Goal: Navigation & Orientation: Find specific page/section

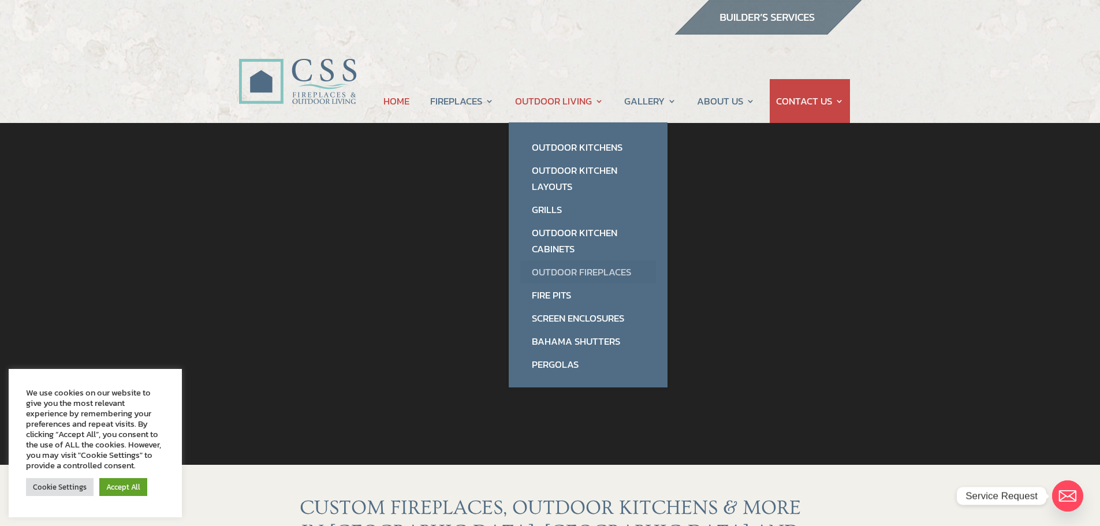
click at [569, 276] on link "Outdoor Fireplaces" at bounding box center [588, 271] width 136 height 23
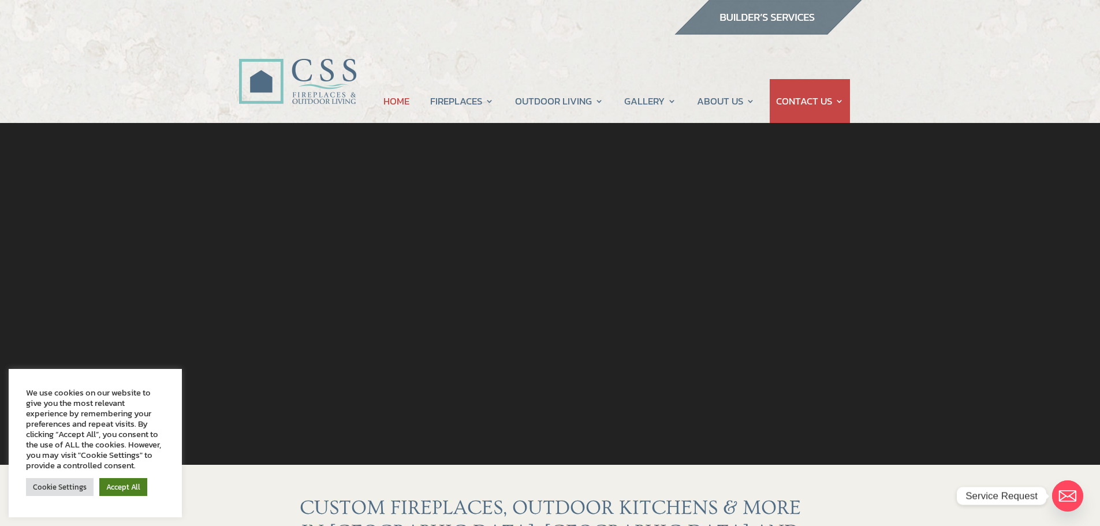
click at [124, 482] on link "Accept All" at bounding box center [123, 487] width 48 height 18
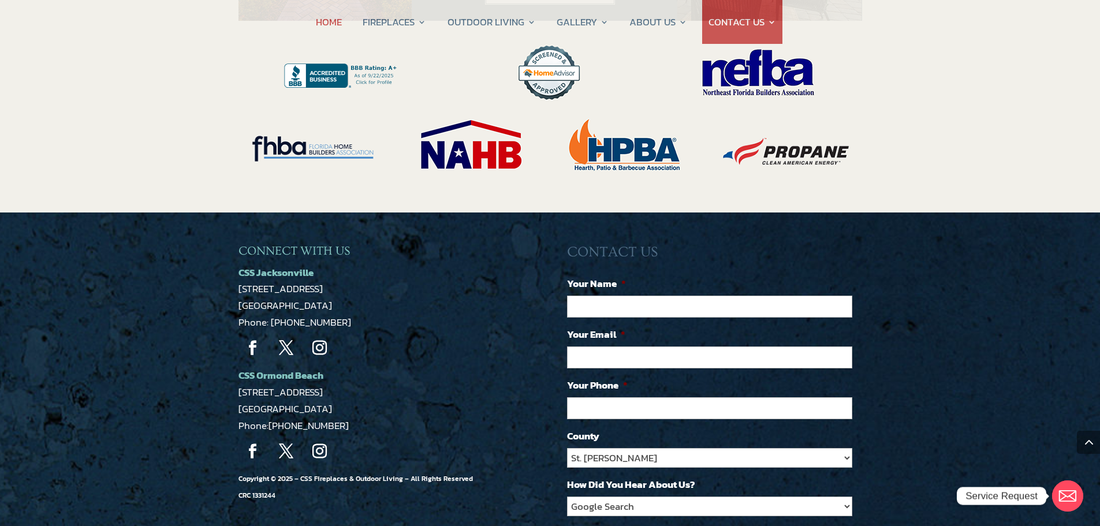
scroll to position [2310, 0]
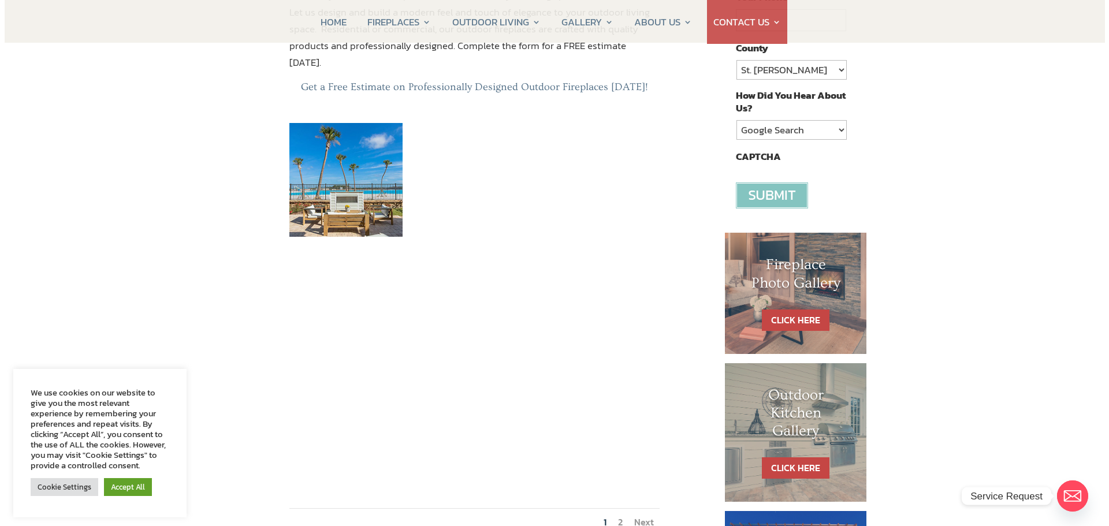
scroll to position [347, 0]
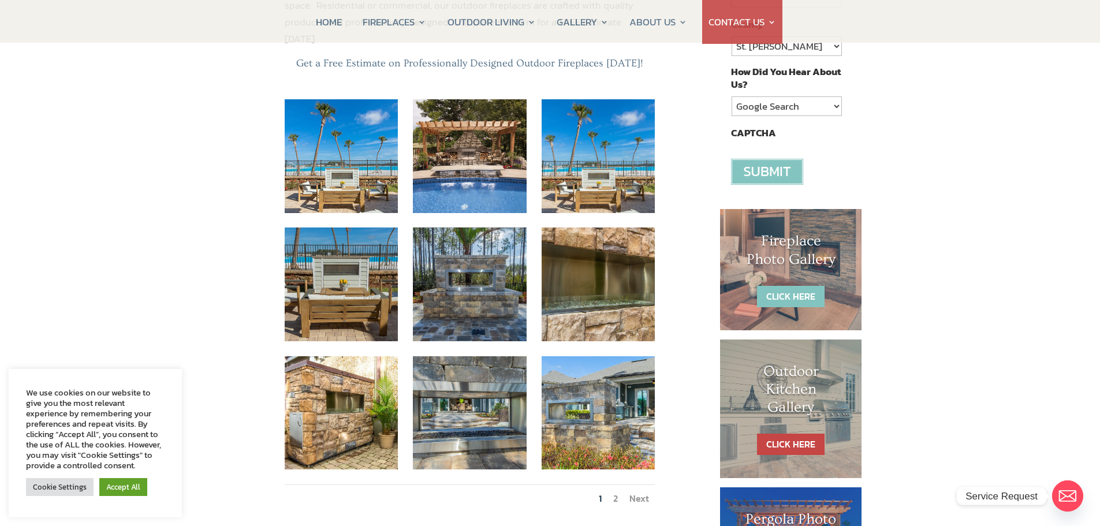
click at [809, 294] on link "CLICK HERE" at bounding box center [791, 296] width 68 height 21
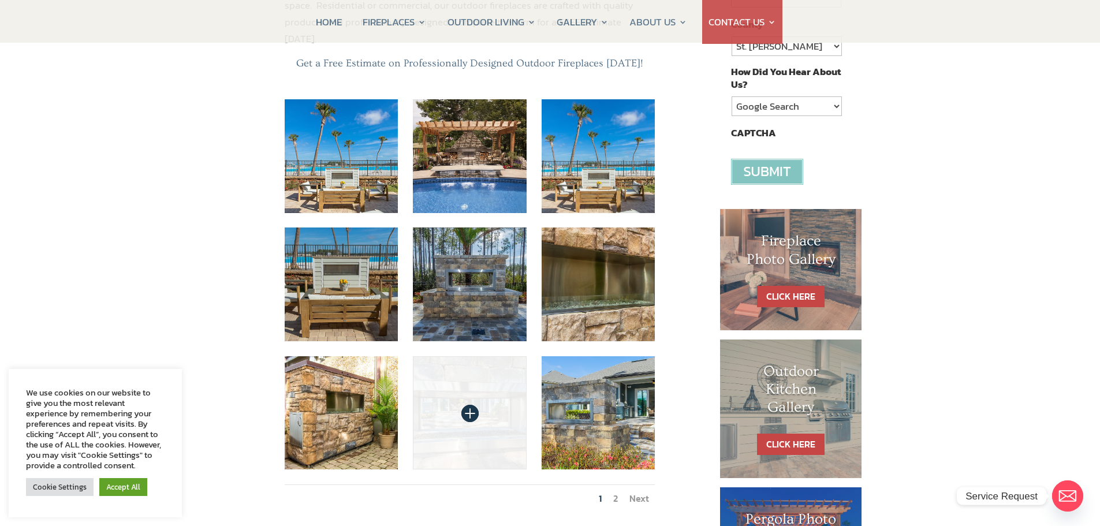
click at [500, 356] on img at bounding box center [470, 413] width 114 height 114
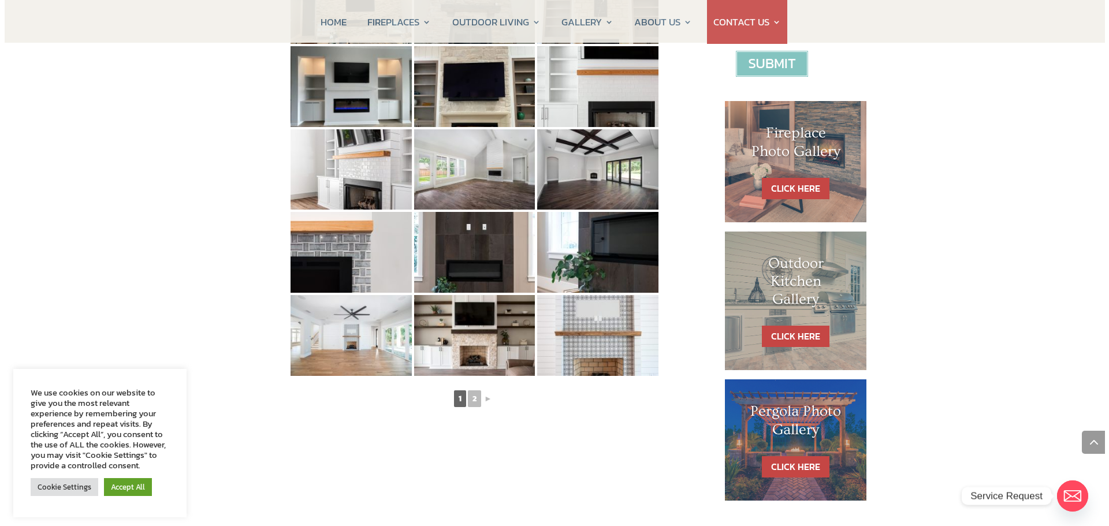
scroll to position [520, 0]
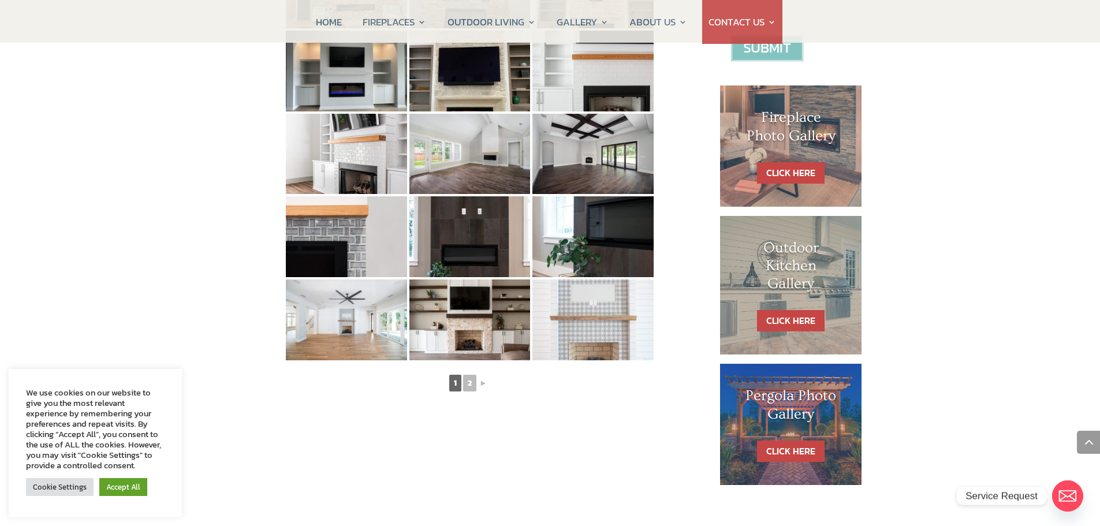
click at [593, 353] on img at bounding box center [593, 320] width 121 height 81
